Goal: Transaction & Acquisition: Obtain resource

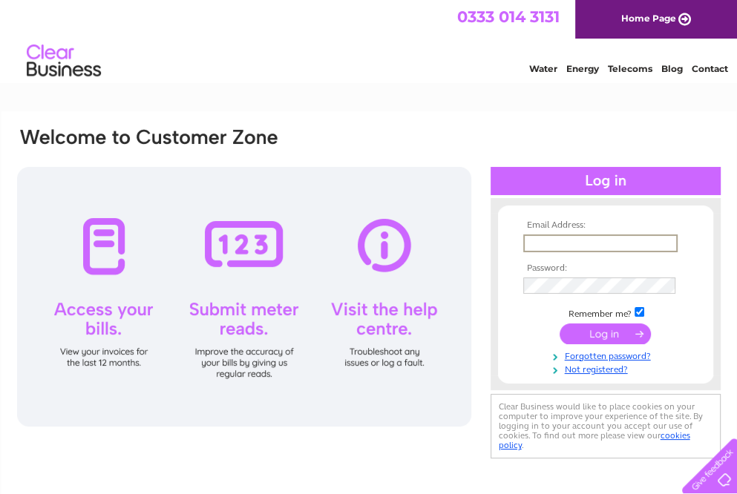
click at [582, 243] on input "text" at bounding box center [600, 244] width 154 height 18
type input "[EMAIL_ADDRESS][DOMAIN_NAME]"
click at [572, 275] on td at bounding box center [605, 286] width 172 height 24
click at [560, 323] on input "submit" at bounding box center [605, 333] width 91 height 21
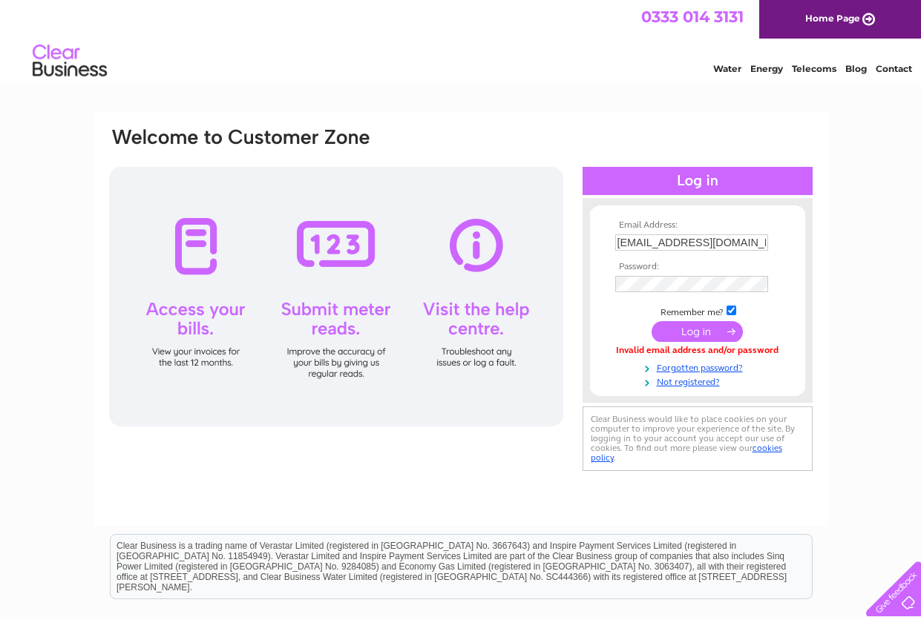
drag, startPoint x: 0, startPoint y: 0, endPoint x: 451, endPoint y: 59, distance: 455.1
click at [451, 59] on div "Water Energy Telecoms Blog Contact" at bounding box center [460, 63] width 921 height 48
click at [652, 323] on input "submit" at bounding box center [697, 333] width 91 height 21
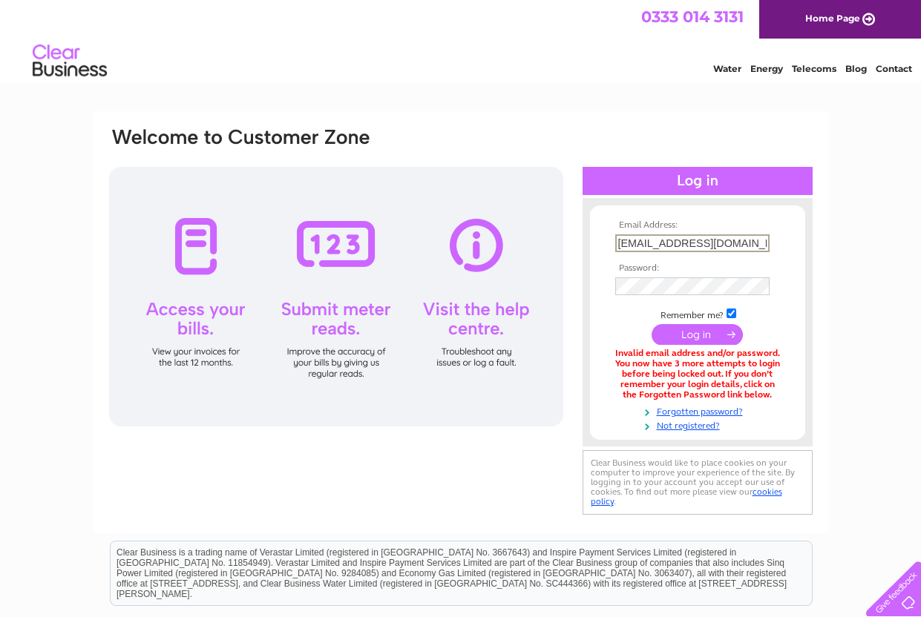
click at [759, 243] on input "apex.apxo@autonetplus.co.uk" at bounding box center [692, 244] width 154 height 18
click at [652, 323] on input "submit" at bounding box center [697, 333] width 91 height 21
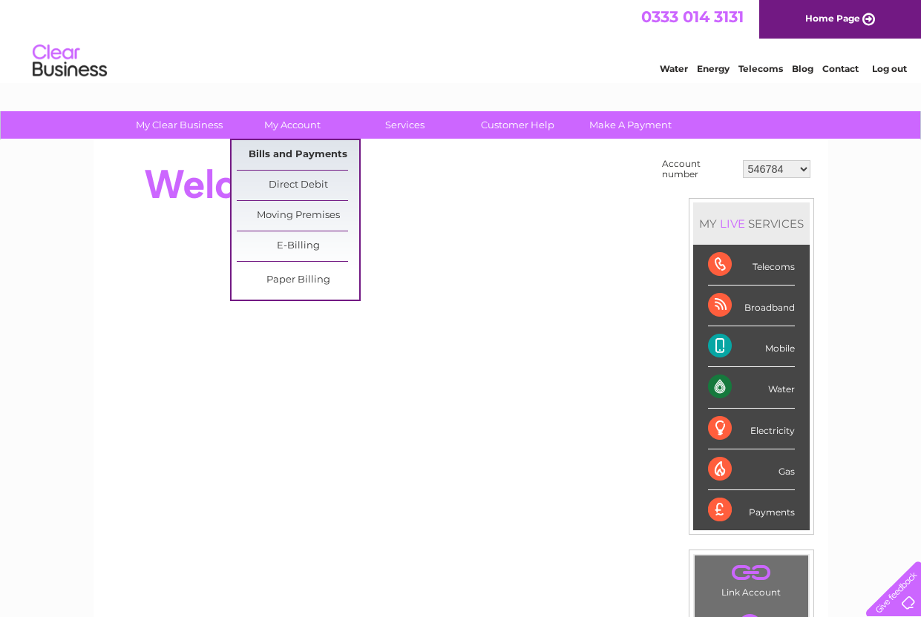
click at [289, 148] on link "Bills and Payments" at bounding box center [298, 155] width 122 height 30
click at [295, 151] on link "Bills and Payments" at bounding box center [298, 155] width 122 height 30
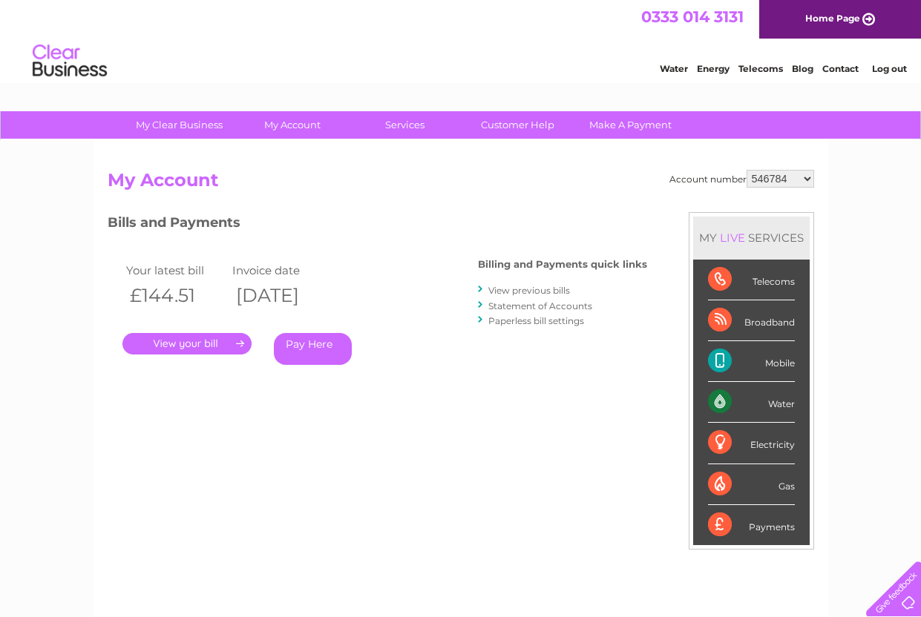
click at [775, 178] on select "546784 30266271" at bounding box center [781, 179] width 68 height 18
select select "30266271"
click at [747, 170] on select "546784 30266271" at bounding box center [781, 179] width 68 height 18
click at [174, 341] on link "." at bounding box center [186, 344] width 129 height 22
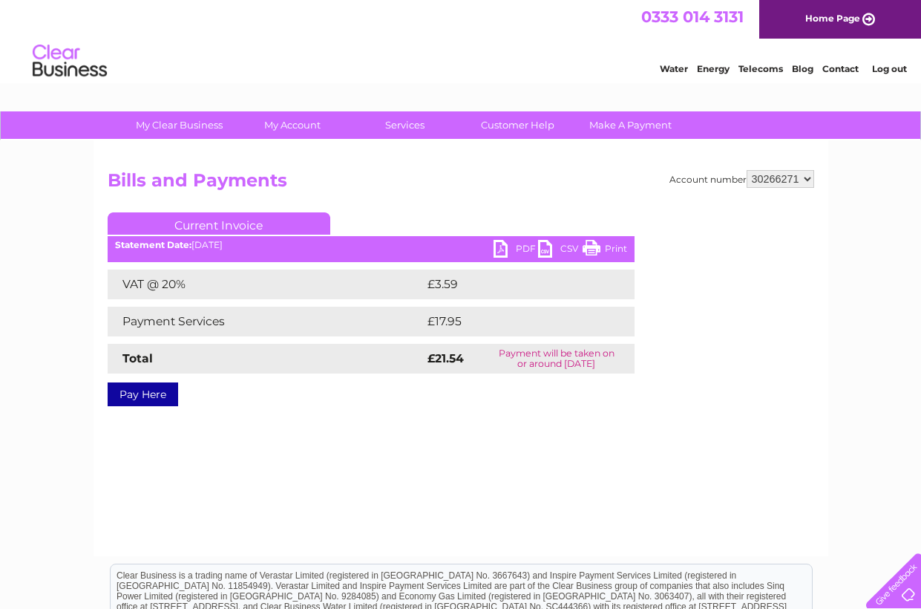
click at [517, 246] on link "PDF" at bounding box center [516, 251] width 45 height 22
